Goal: Transaction & Acquisition: Purchase product/service

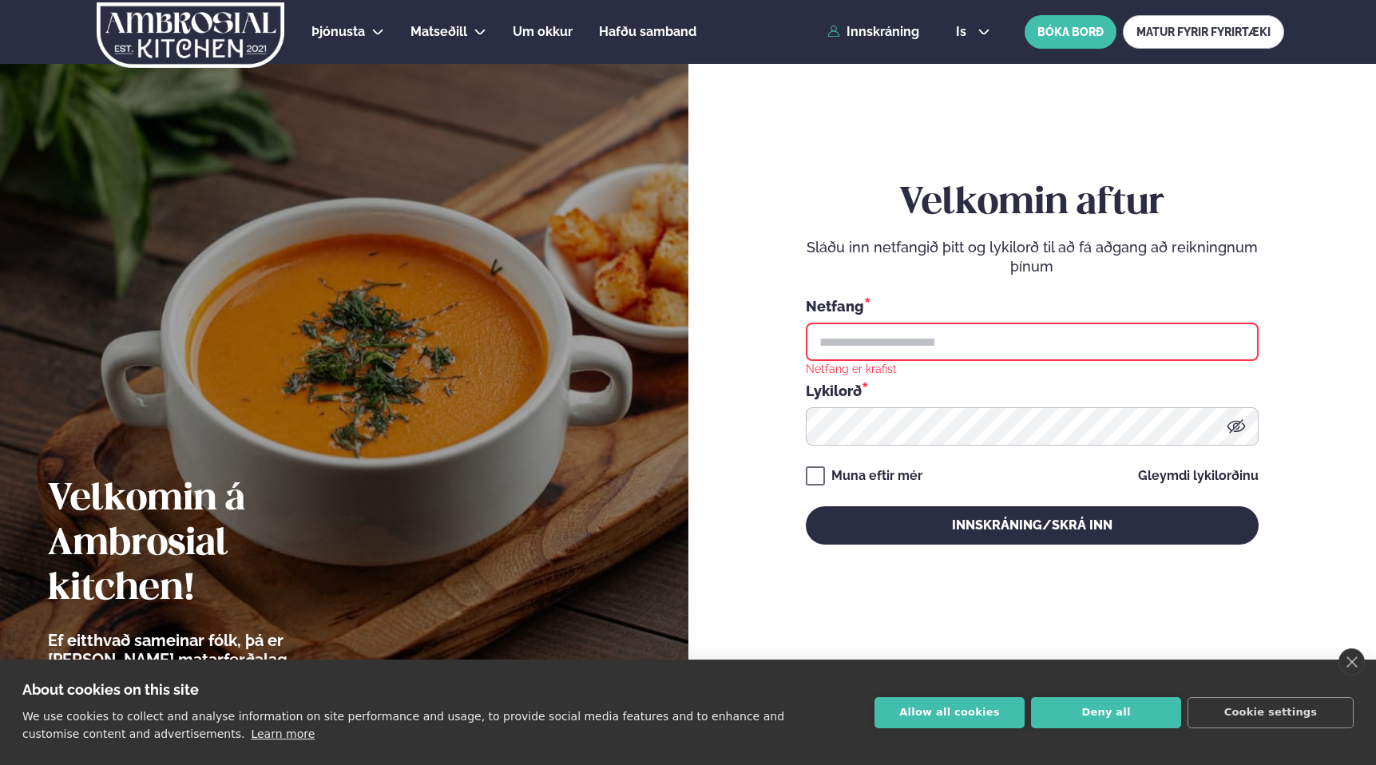
type input "**********"
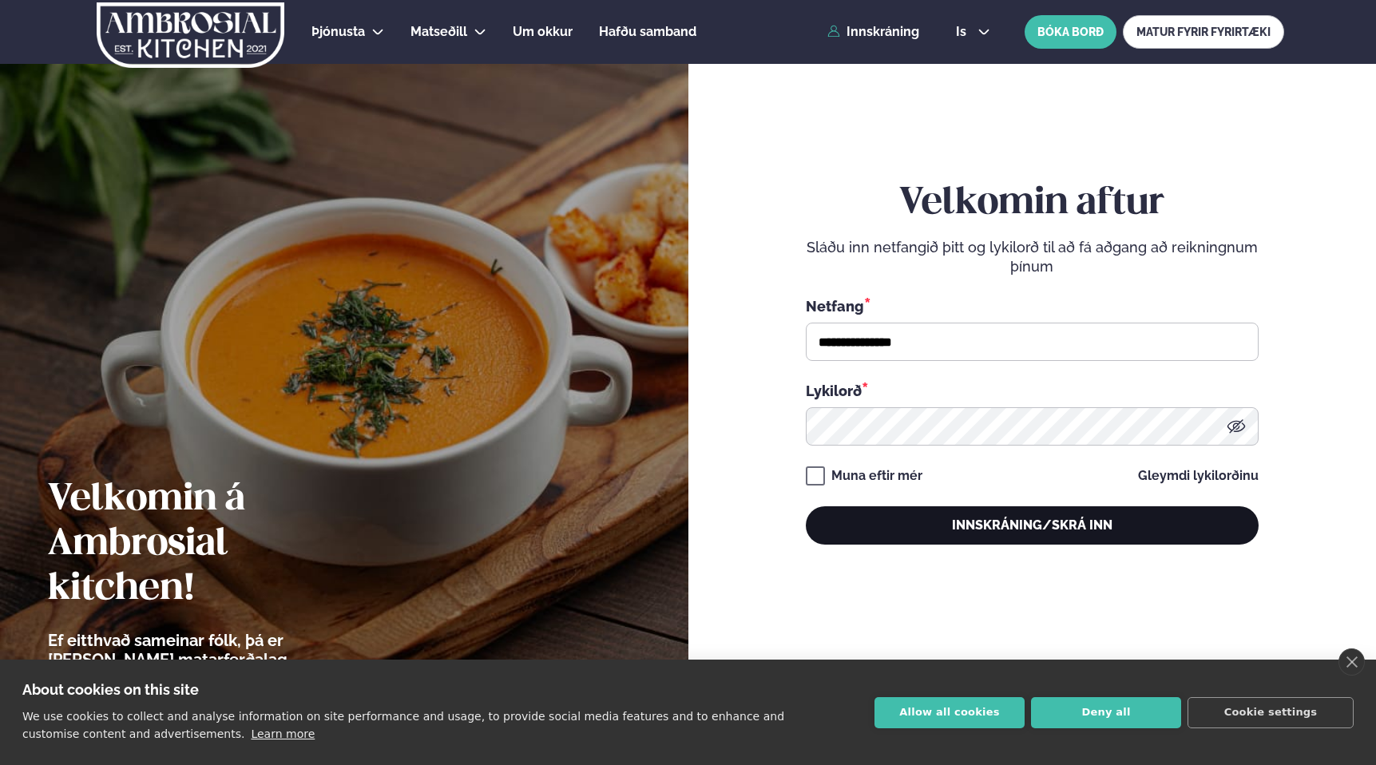
click at [897, 534] on button "Innskráning/Skrá inn" at bounding box center [1032, 525] width 453 height 38
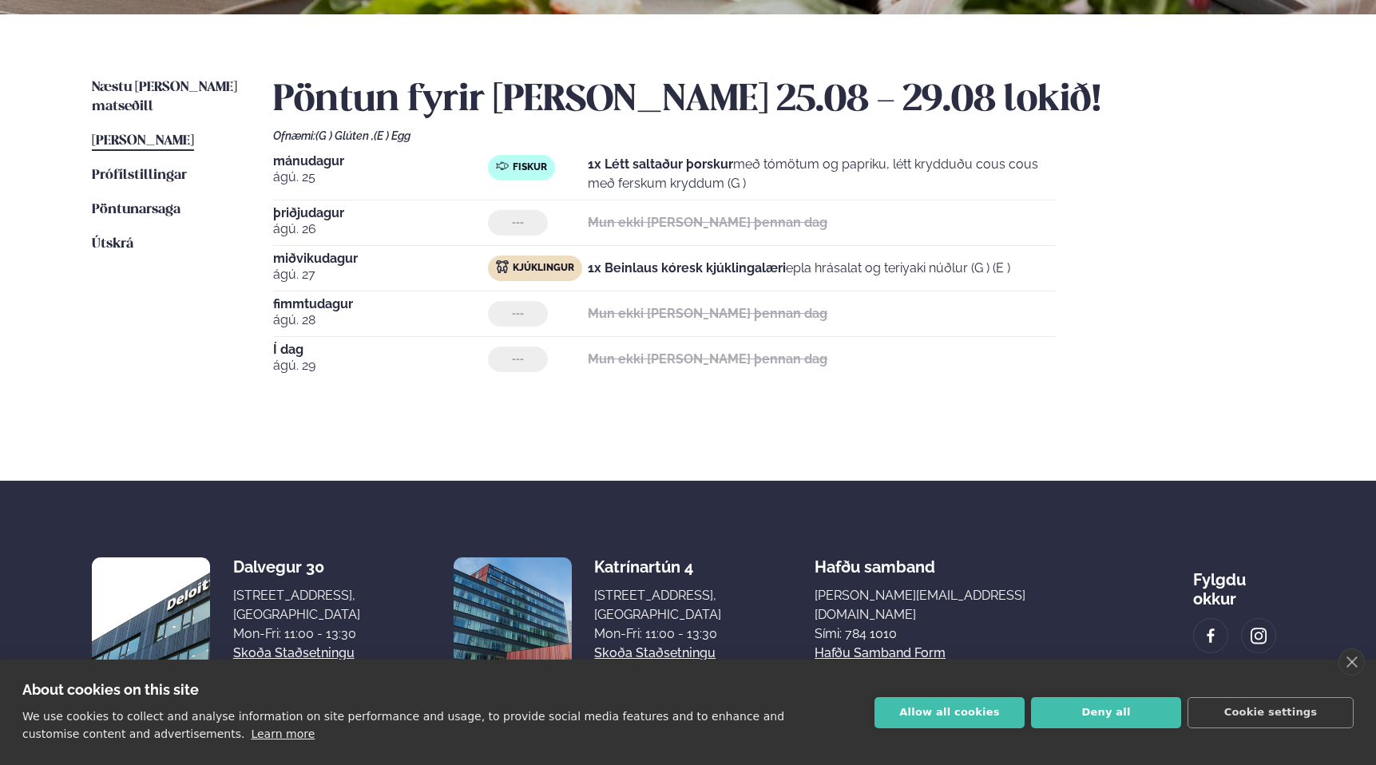
scroll to position [324, 0]
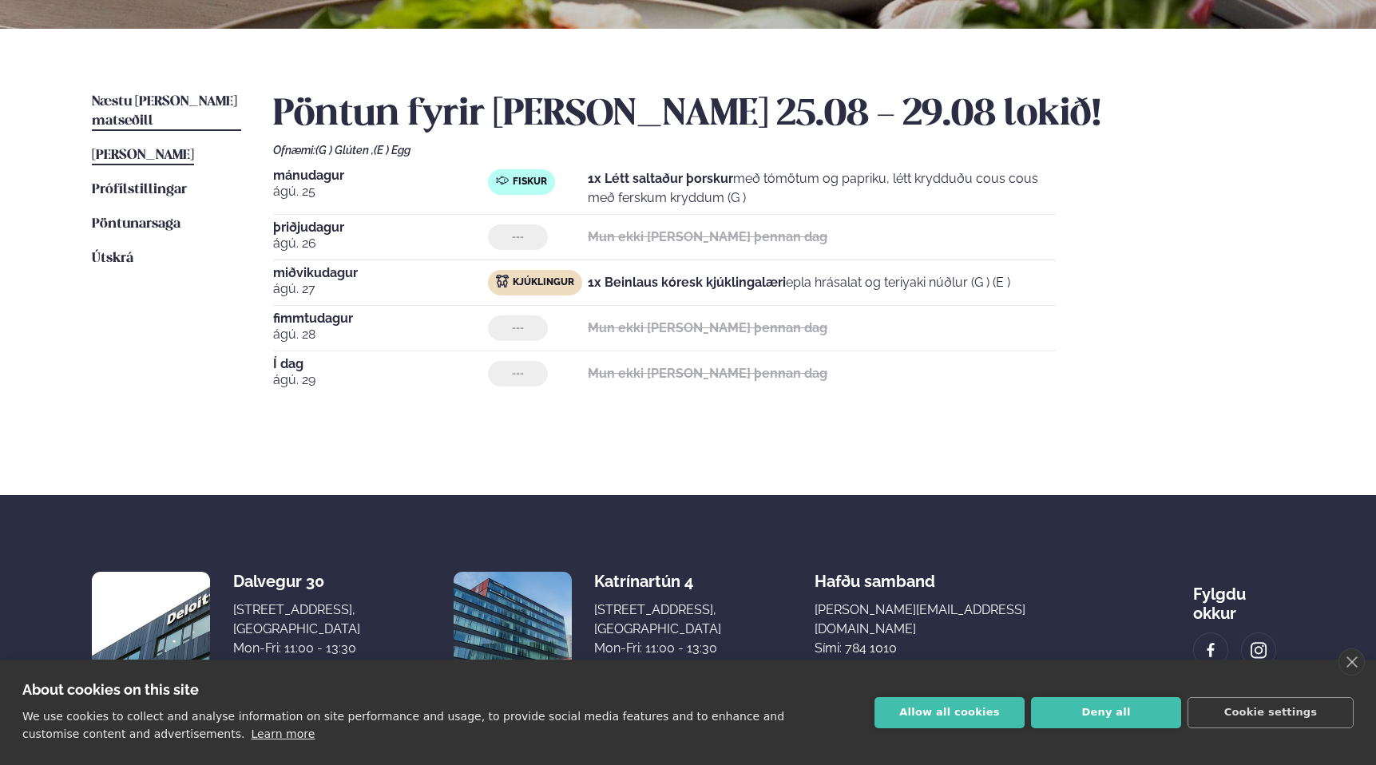
click at [109, 109] on link "Næstu [PERSON_NAME] matseðill Næsta vika" at bounding box center [166, 112] width 149 height 38
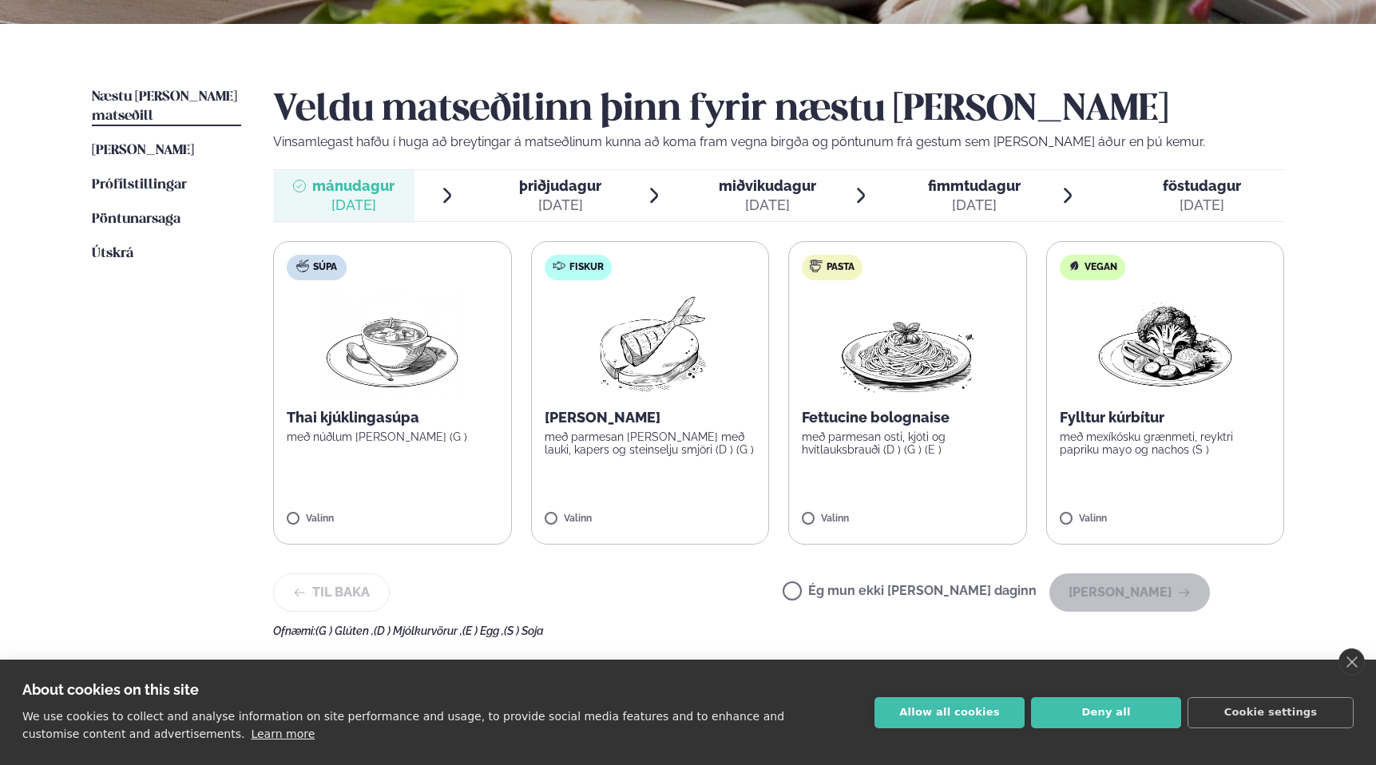
scroll to position [383, 0]
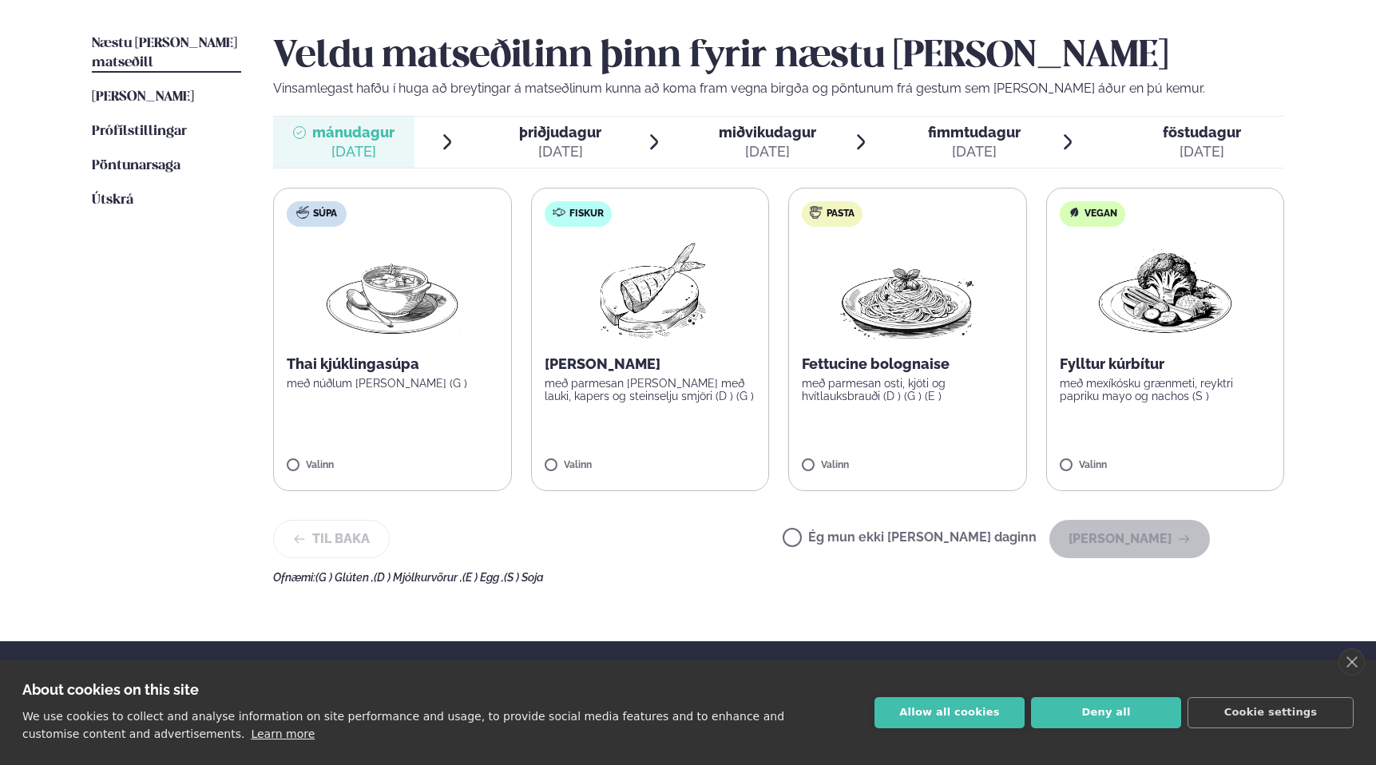
click at [677, 435] on label "Fiskur Ofnbakaður þorskur með parmesan [PERSON_NAME] með lauki, kapers og stein…" at bounding box center [650, 340] width 239 height 304
click at [1135, 547] on button "[PERSON_NAME]" at bounding box center [1130, 539] width 161 height 38
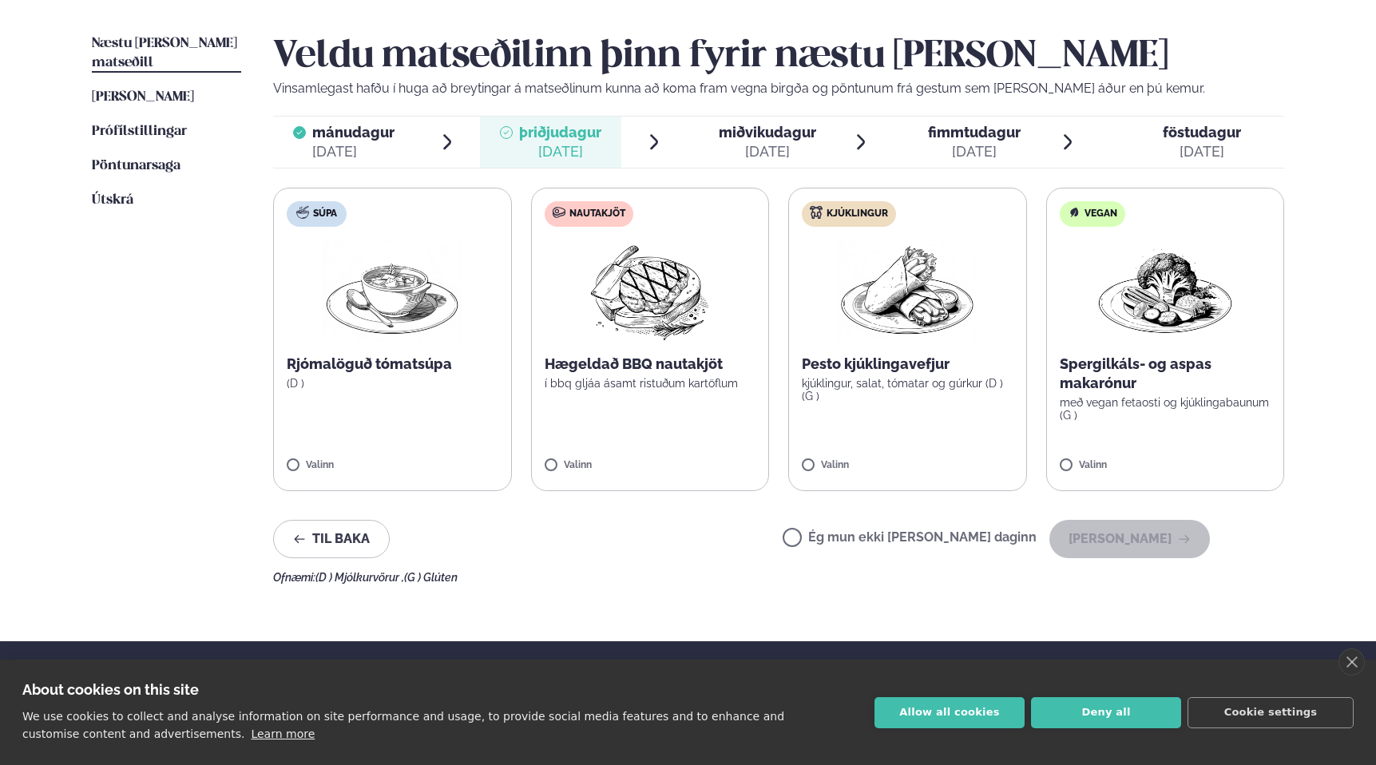
click at [749, 148] on div "[DATE]" at bounding box center [767, 151] width 97 height 19
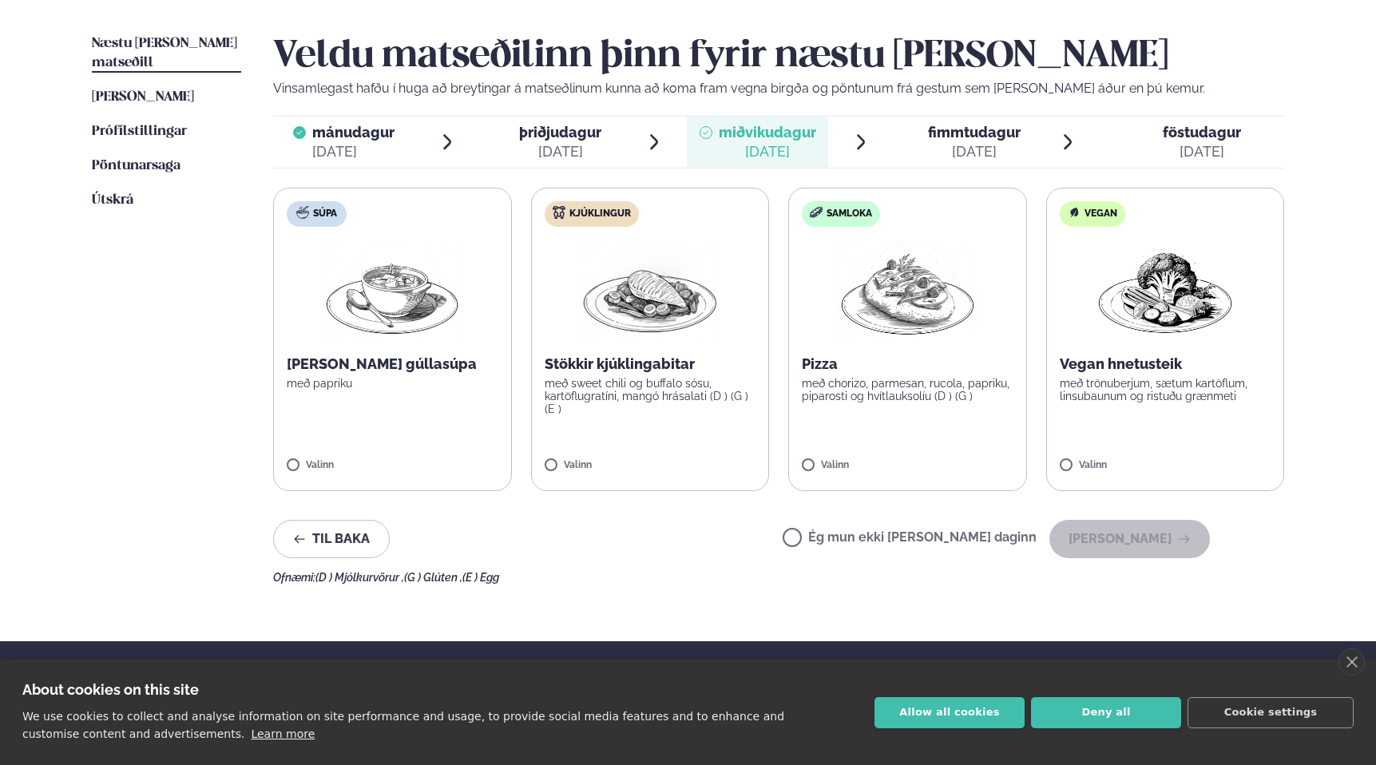
click at [691, 455] on label "Kjúklingur Stökkir kjúklingabitar með sweet chili og buffalo sósu, kartöflugrat…" at bounding box center [650, 340] width 239 height 304
click at [1138, 551] on button "[PERSON_NAME]" at bounding box center [1130, 539] width 161 height 38
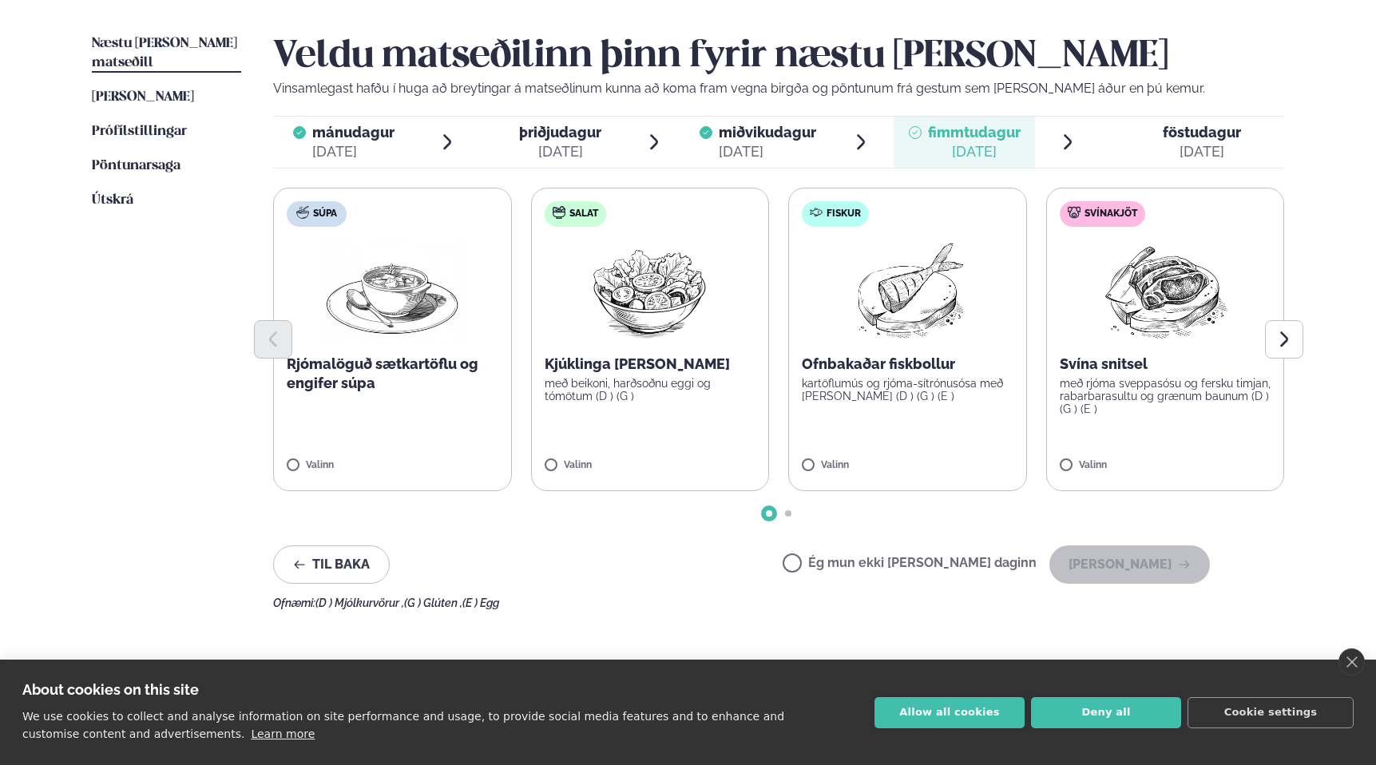
click at [1206, 143] on div "[DATE]" at bounding box center [1202, 151] width 78 height 19
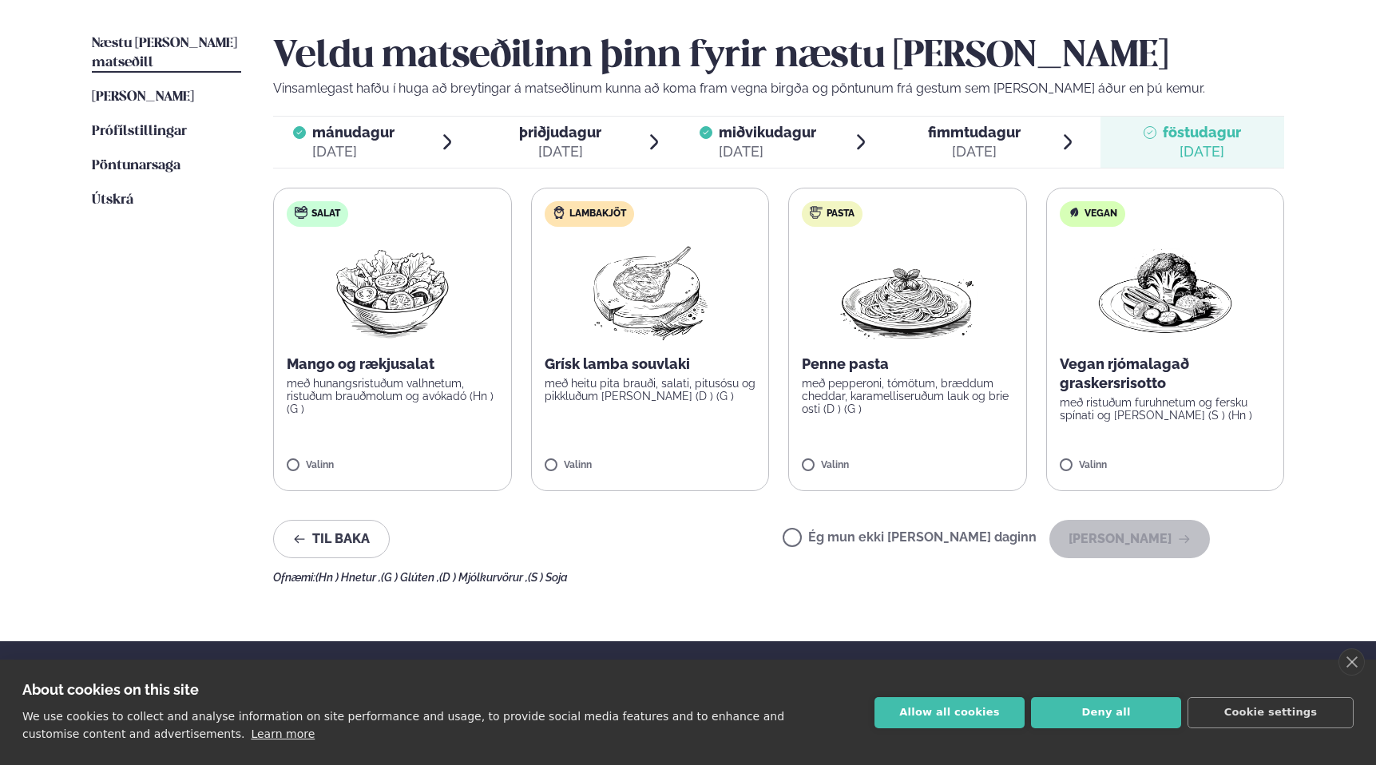
click at [890, 433] on label "Pasta Penne pasta með pepperoni, tómötum, bræddum cheddar, karamelliseruðum lau…" at bounding box center [907, 340] width 239 height 304
click at [1120, 535] on button "[PERSON_NAME]" at bounding box center [1130, 539] width 161 height 38
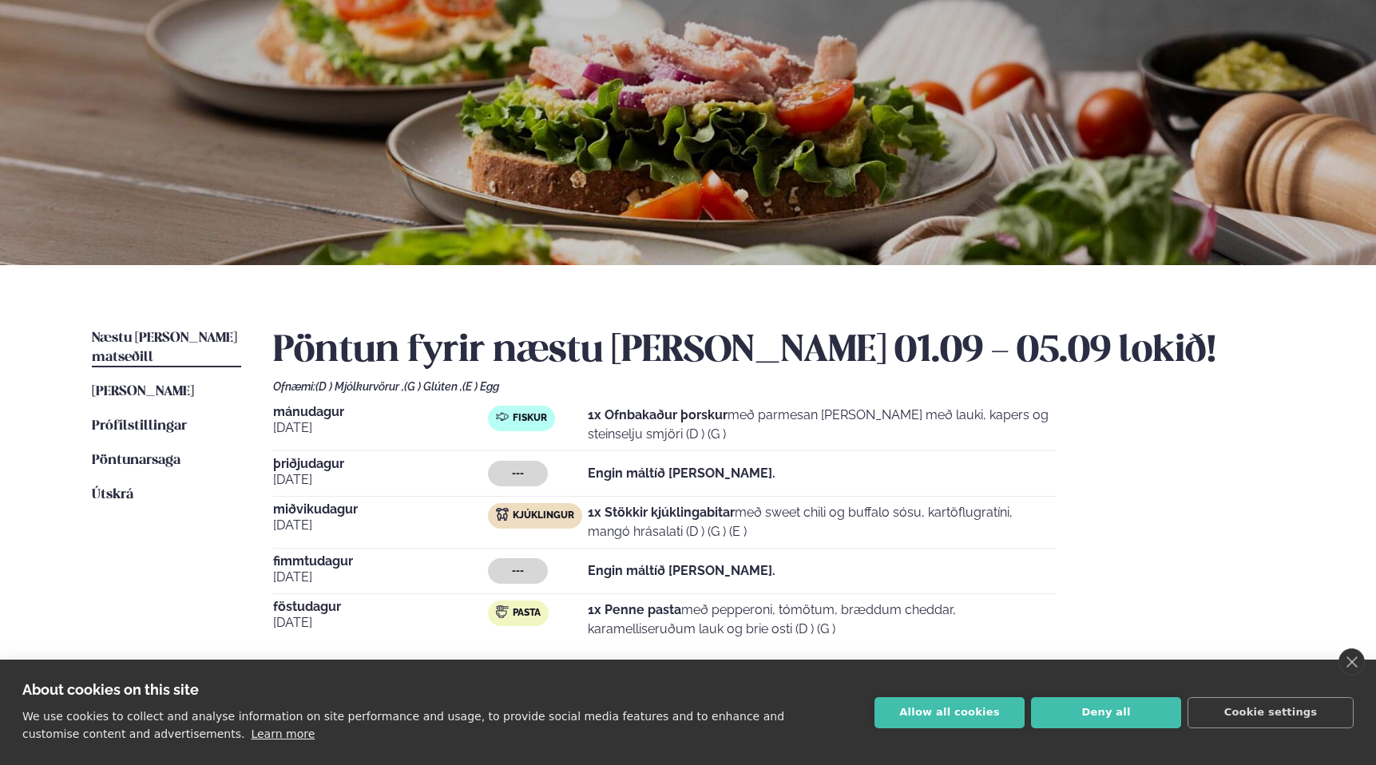
scroll to position [0, 0]
